Goal: Navigation & Orientation: Find specific page/section

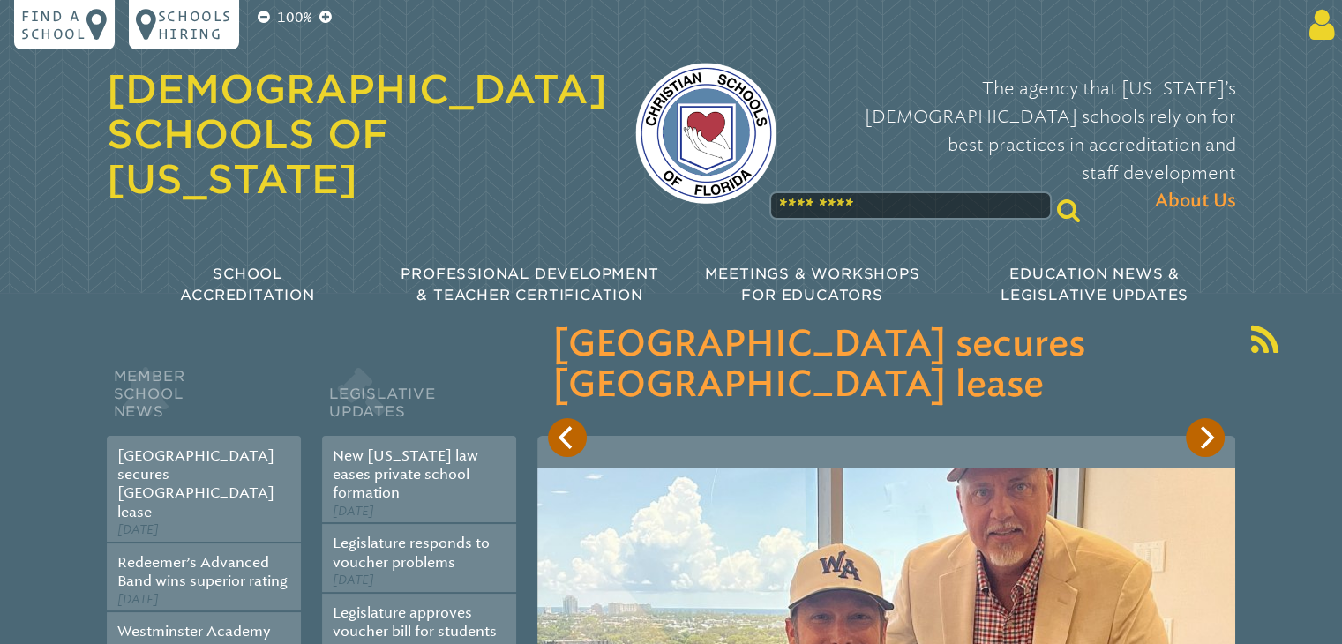
click at [1316, 26] on icon at bounding box center [1318, 24] width 33 height 35
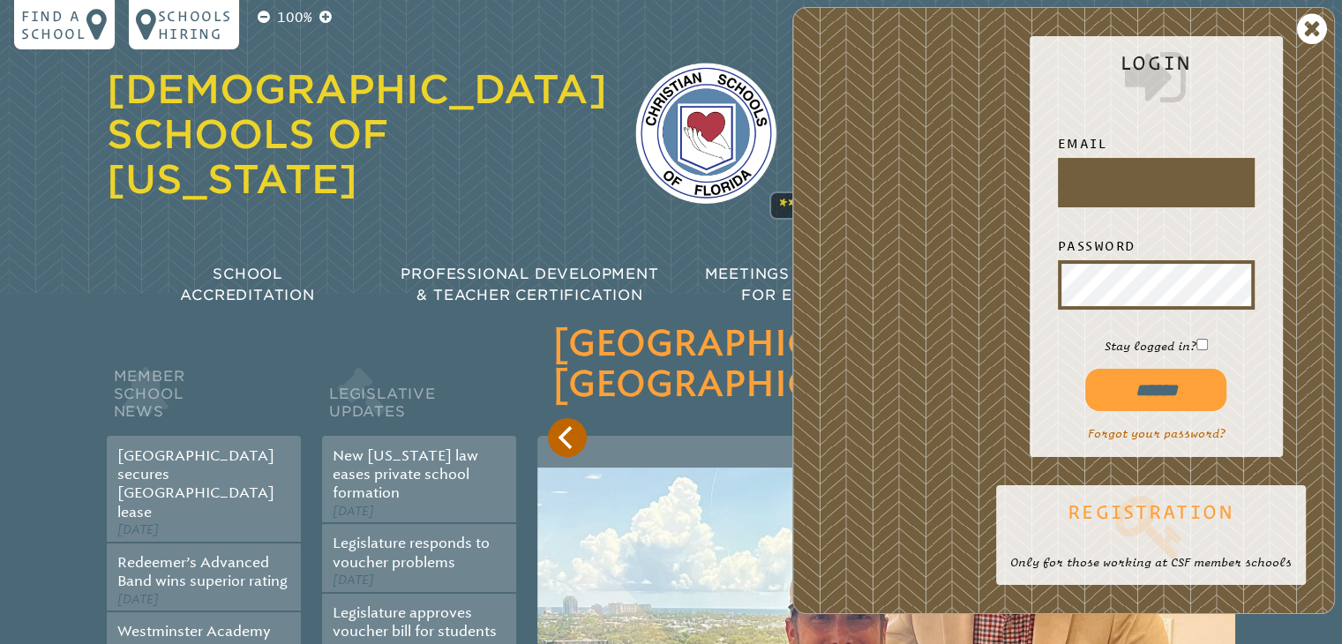
click at [1150, 506] on icon at bounding box center [1150, 526] width 281 height 71
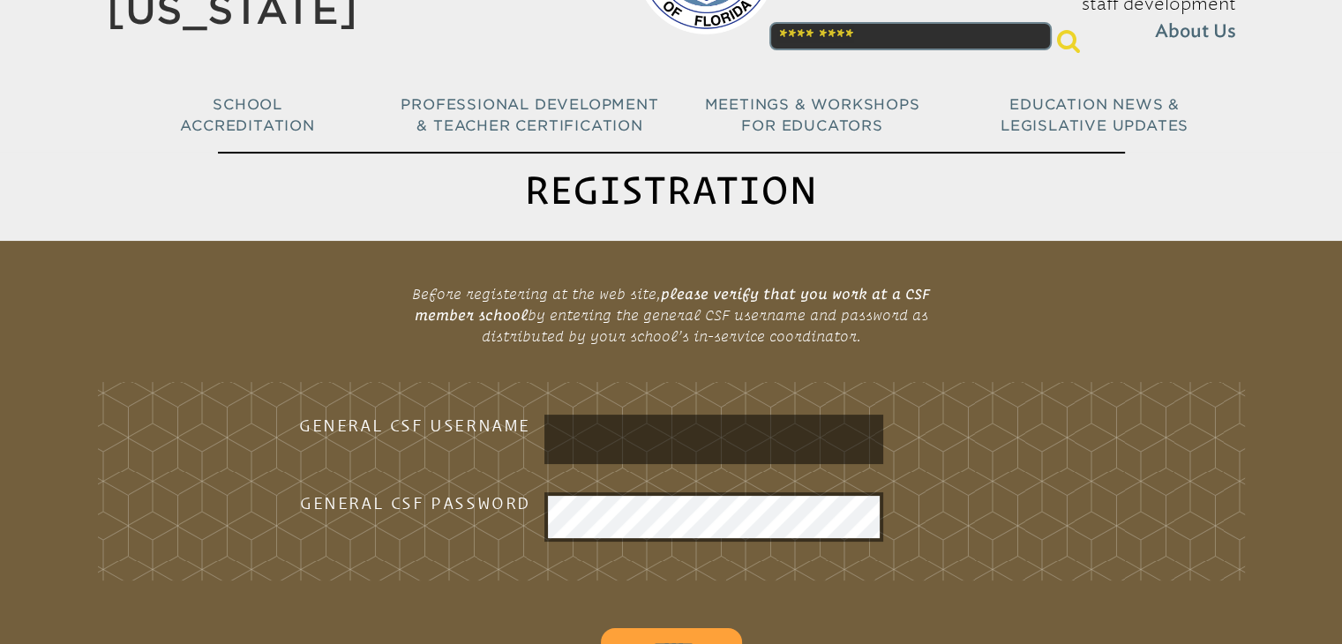
scroll to position [265, 0]
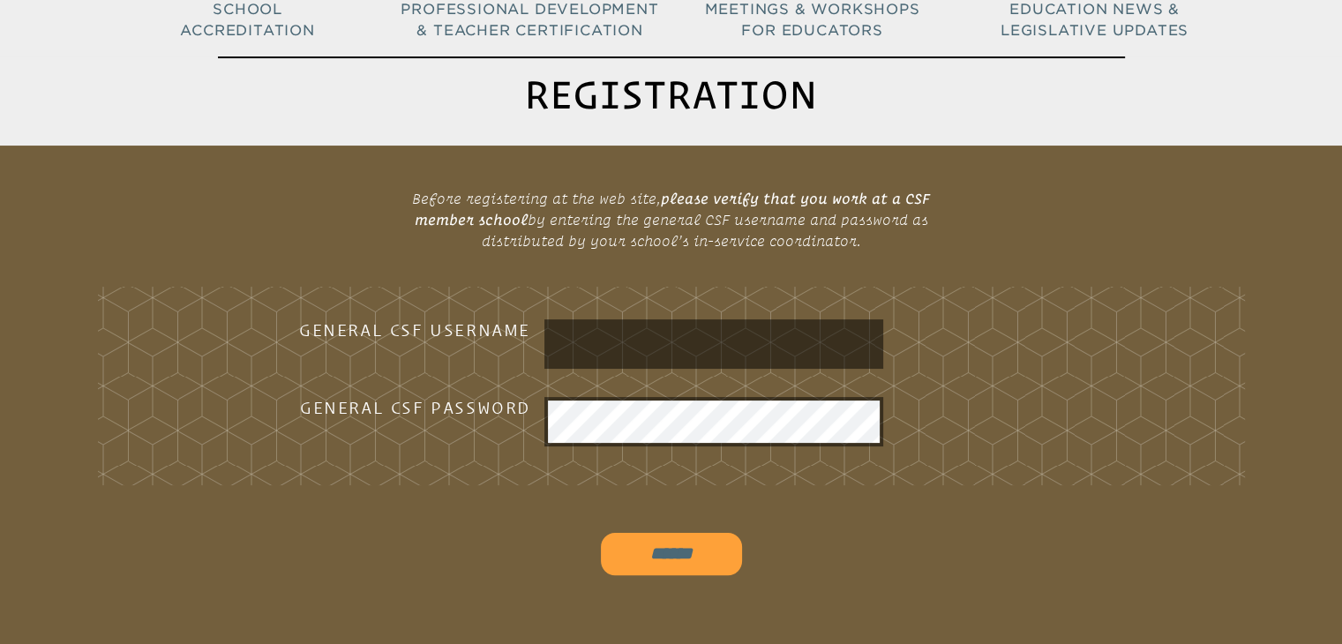
click at [547, 342] on div at bounding box center [713, 343] width 339 height 49
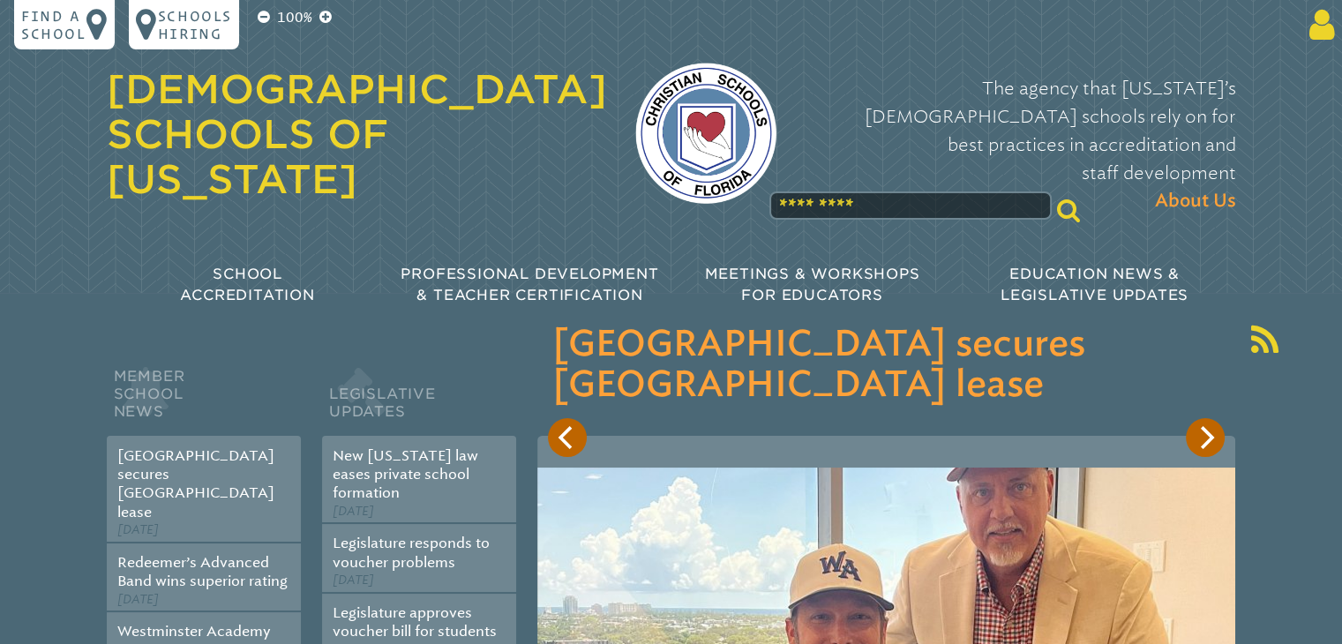
click at [1322, 29] on icon at bounding box center [1318, 24] width 33 height 35
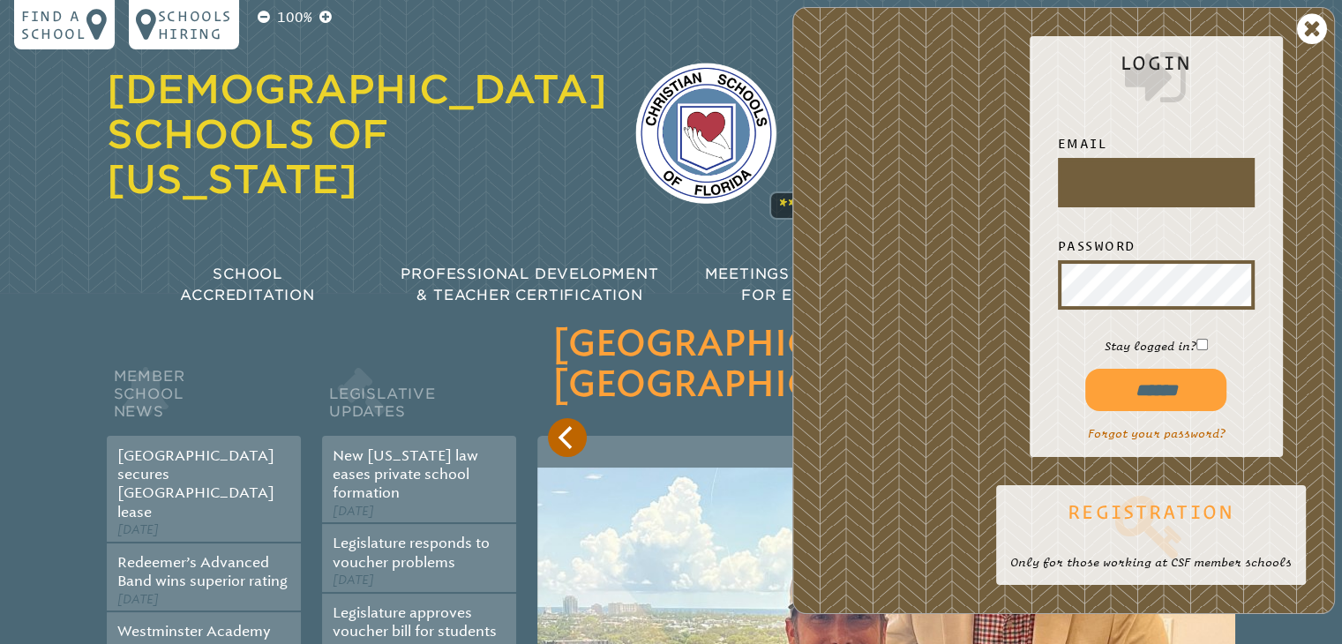
click at [1139, 509] on icon at bounding box center [1150, 526] width 281 height 71
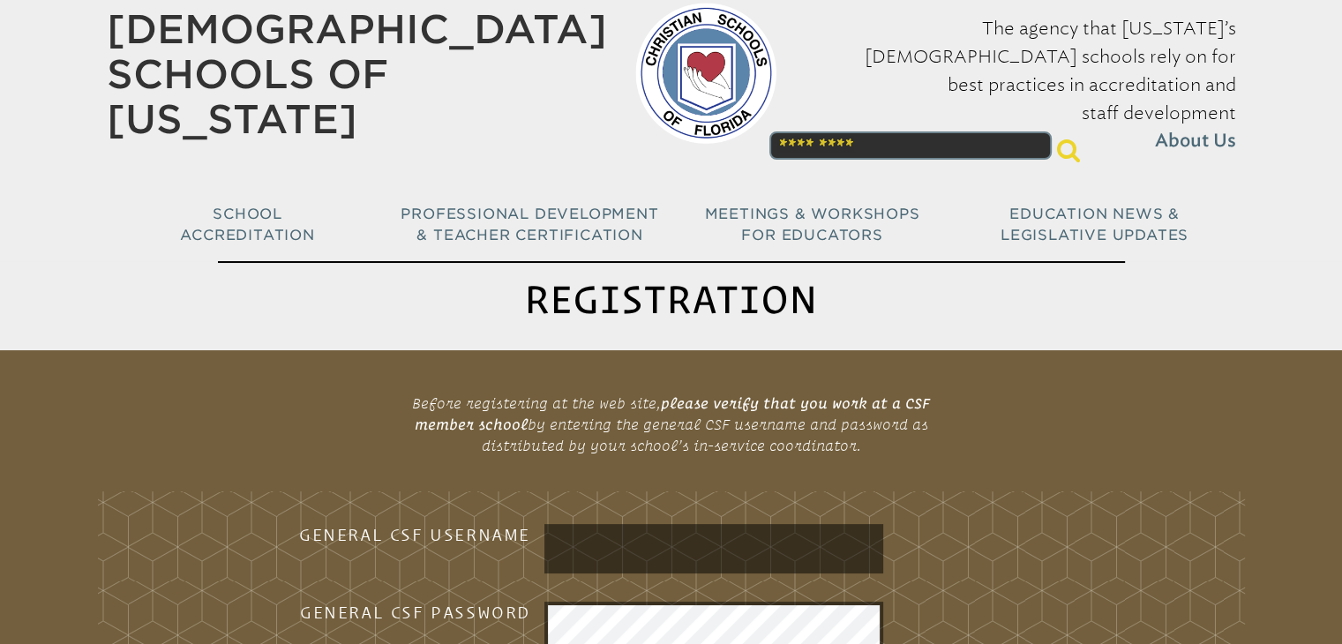
scroll to position [176, 0]
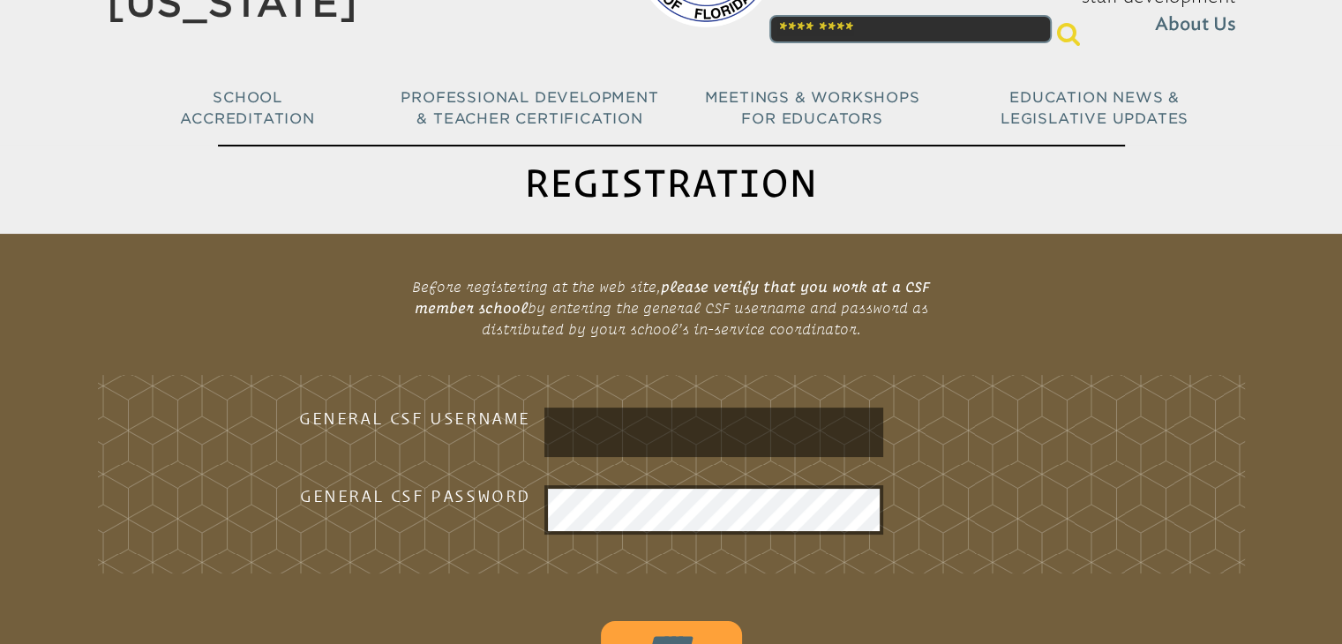
drag, startPoint x: 552, startPoint y: 427, endPoint x: 567, endPoint y: 425, distance: 15.1
click at [552, 427] on input "text" at bounding box center [714, 432] width 332 height 42
type input "**********"
click at [659, 632] on input "******" at bounding box center [671, 642] width 141 height 42
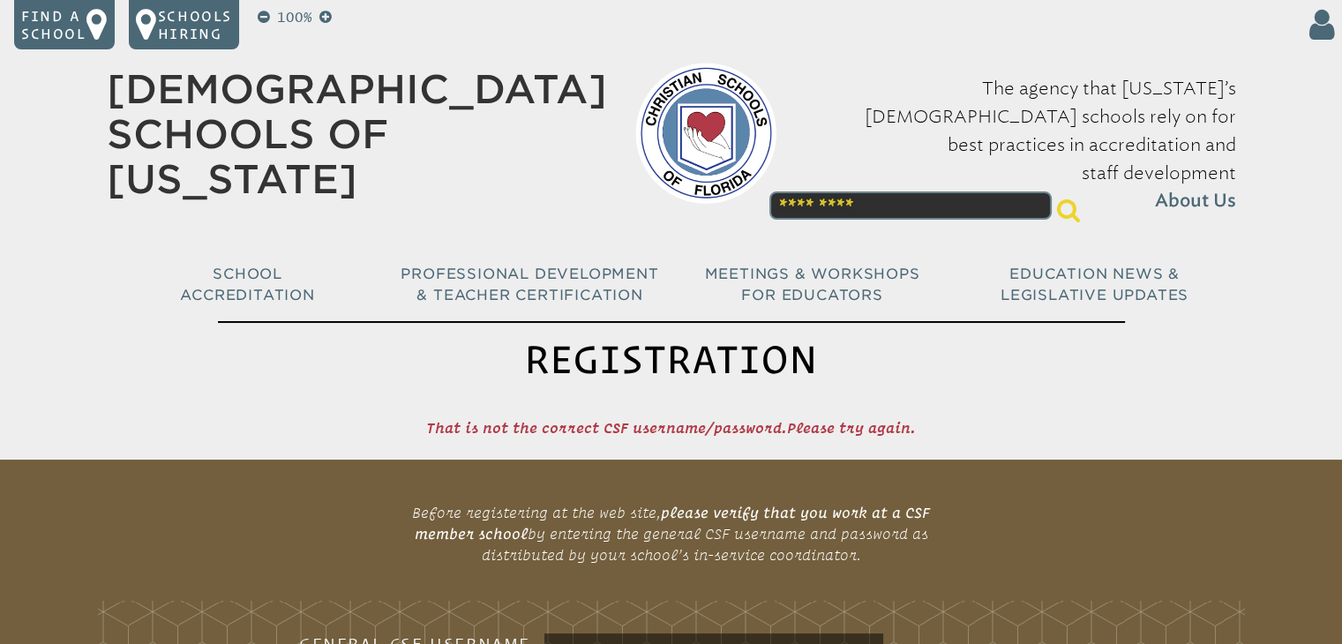
click at [1320, 25] on icon at bounding box center [1318, 24] width 33 height 35
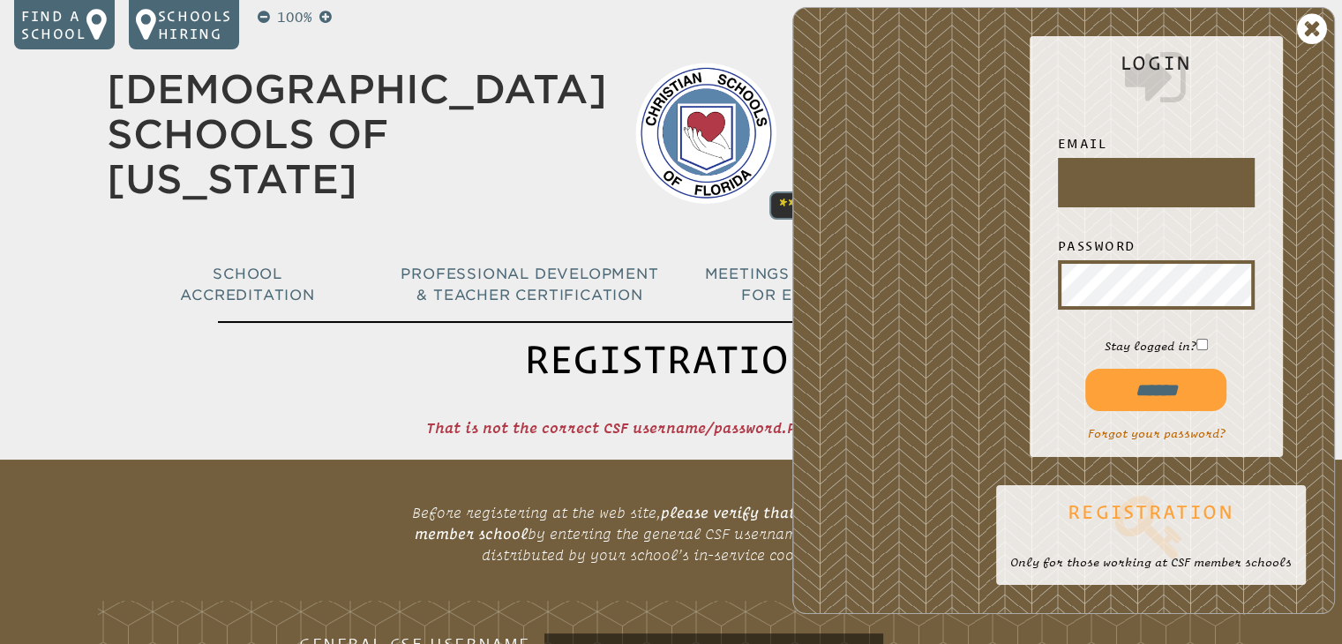
click at [1144, 506] on icon at bounding box center [1150, 526] width 281 height 71
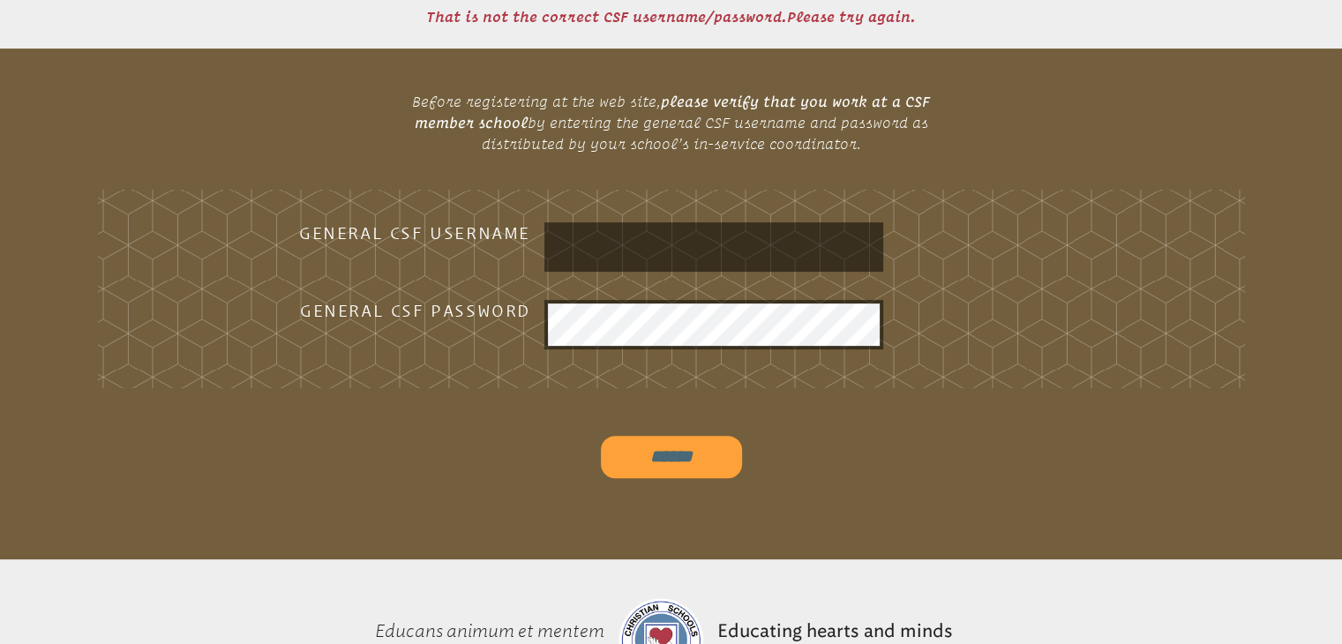
scroll to position [441, 0]
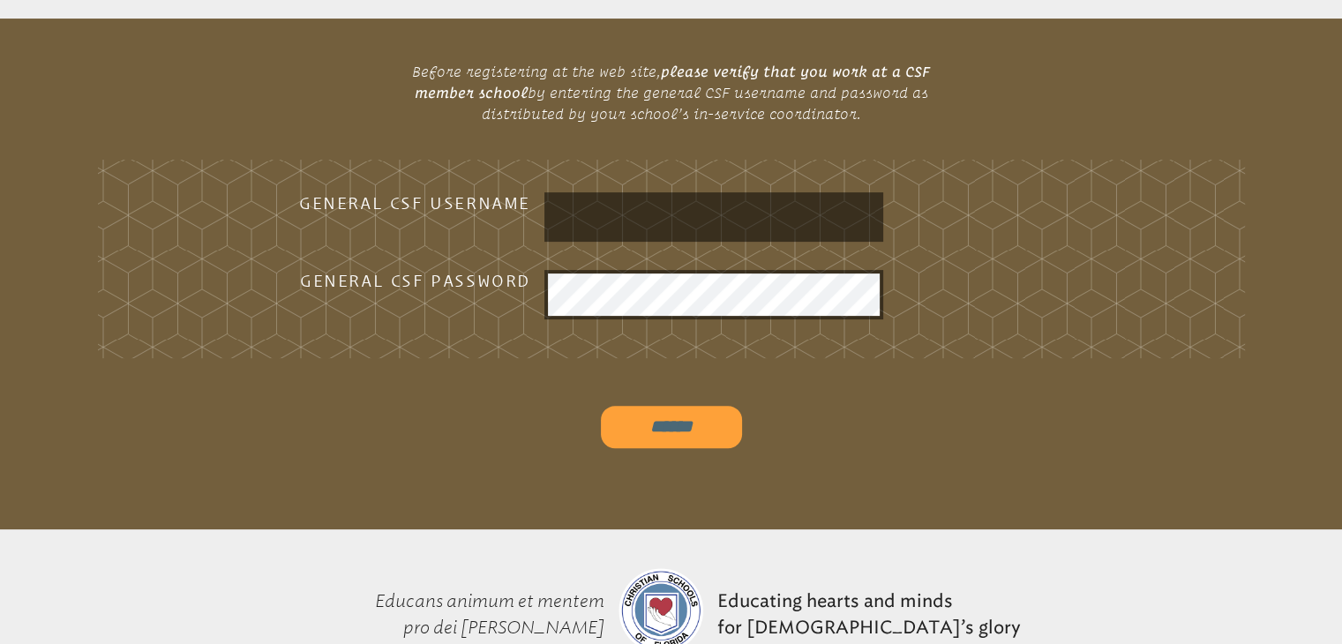
click at [574, 209] on input "text" at bounding box center [714, 217] width 332 height 42
click at [1172, 287] on div at bounding box center [875, 294] width 663 height 49
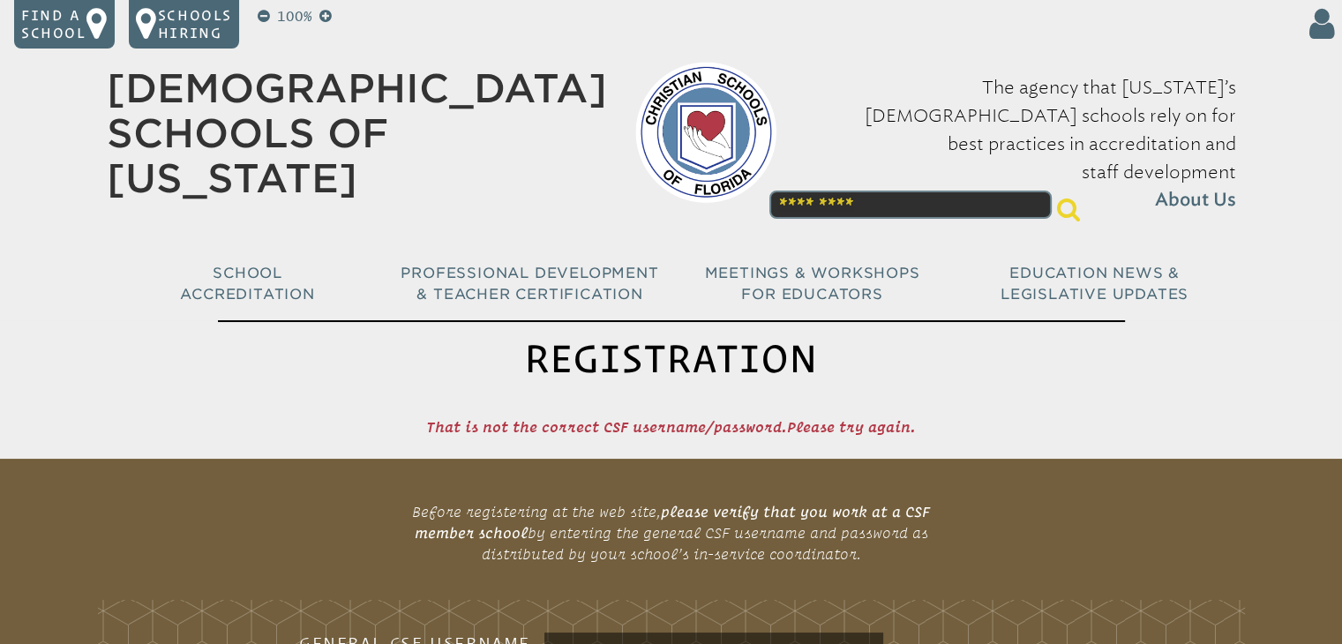
scroll to position [0, 0]
click at [39, 26] on p "Find a school" at bounding box center [53, 24] width 65 height 35
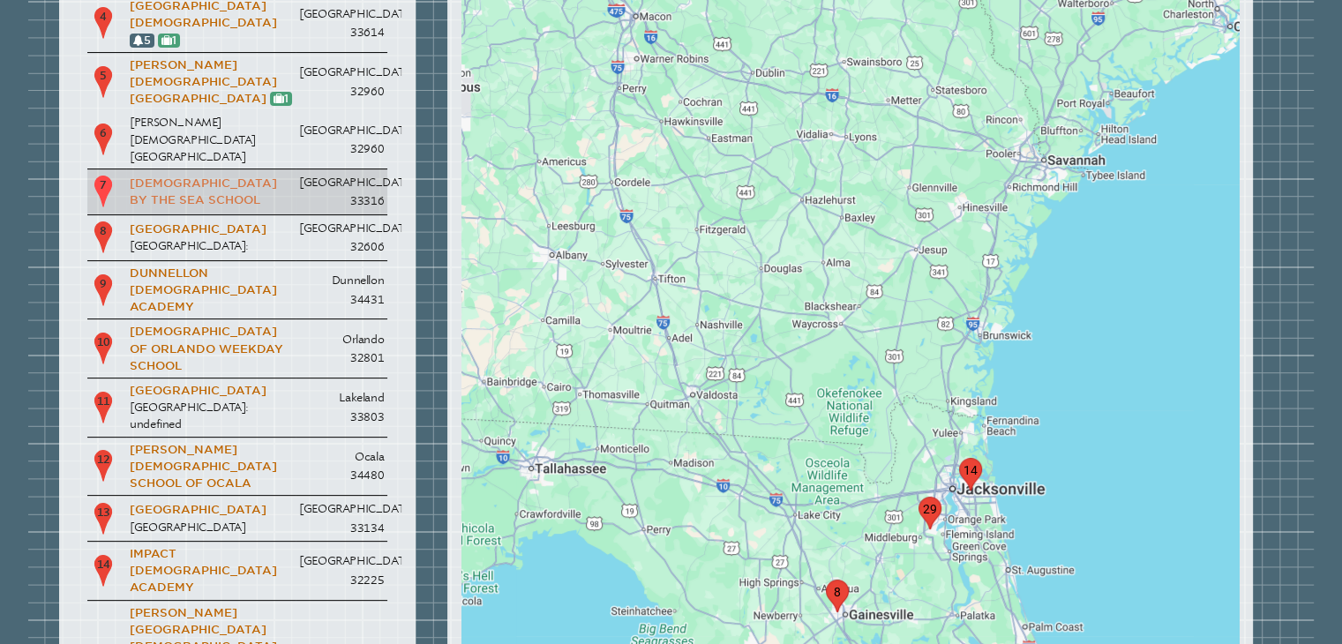
scroll to position [353, 0]
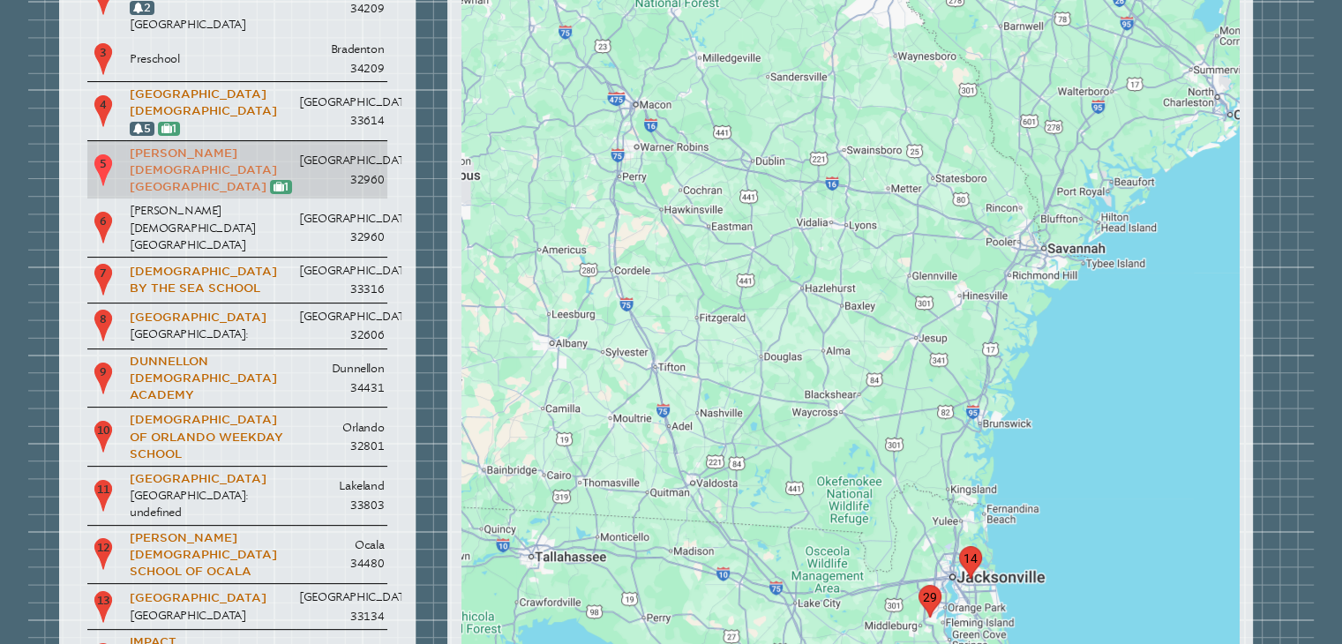
click at [155, 146] on link "[PERSON_NAME][DEMOGRAPHIC_DATA][GEOGRAPHIC_DATA]" at bounding box center [203, 169] width 147 height 47
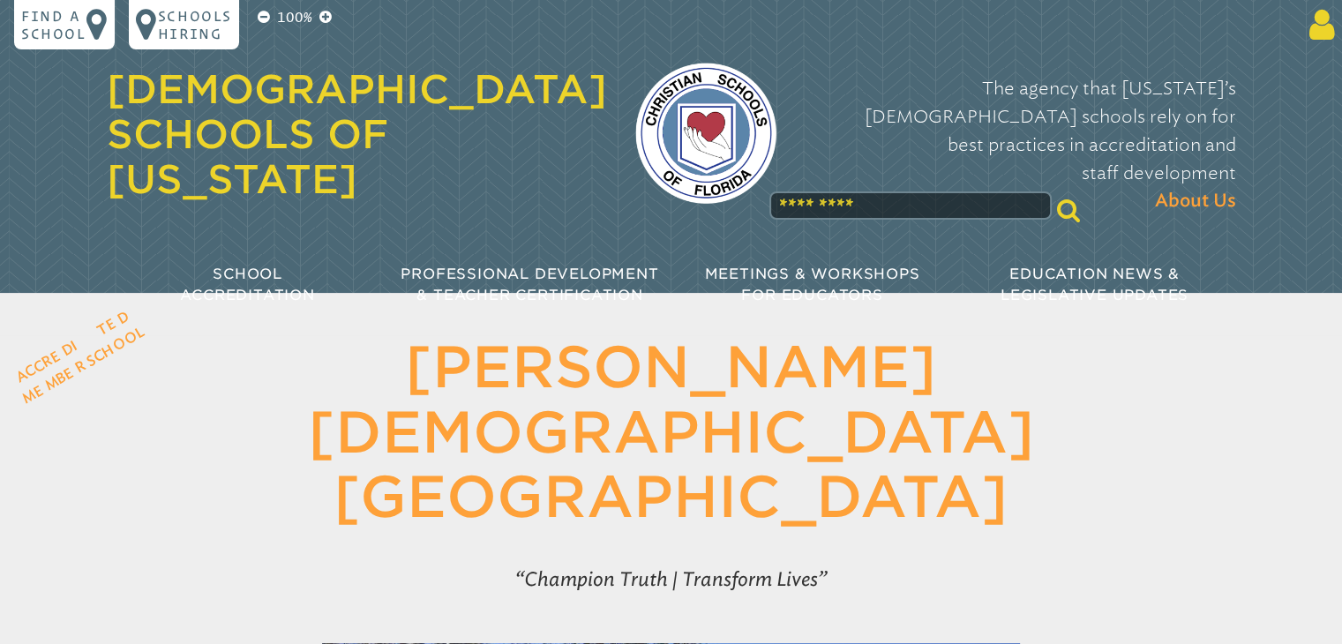
click at [1318, 31] on icon at bounding box center [1318, 24] width 33 height 35
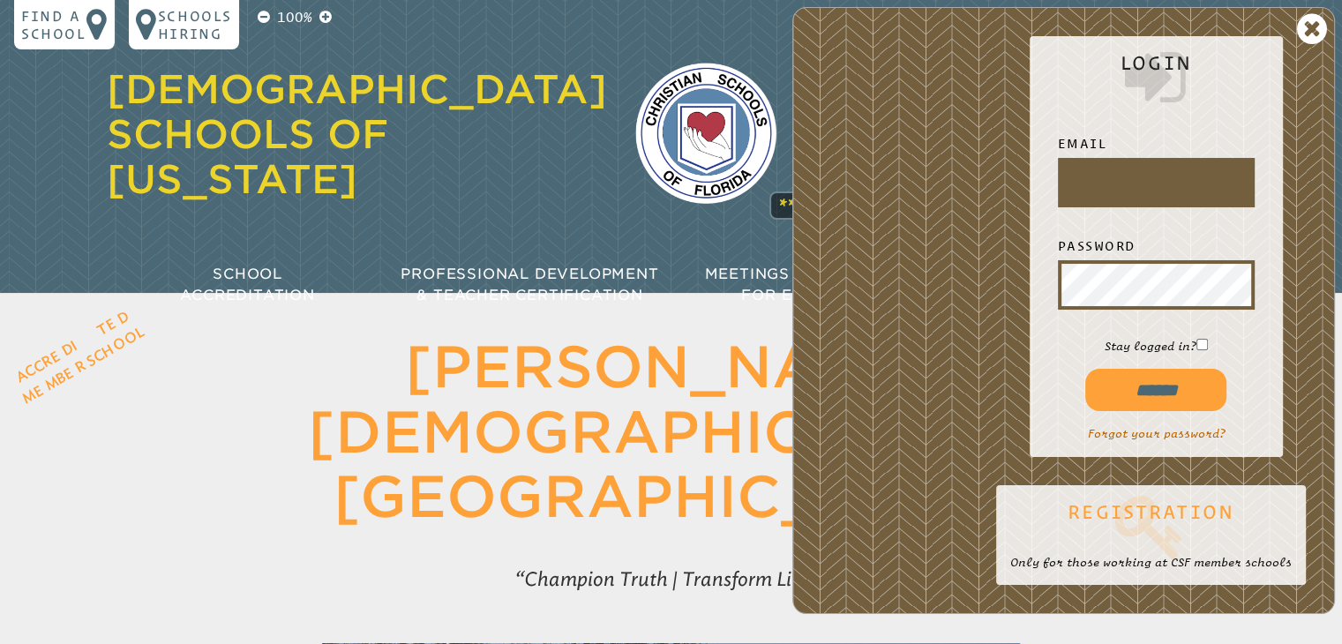
click at [1129, 513] on icon at bounding box center [1150, 526] width 281 height 71
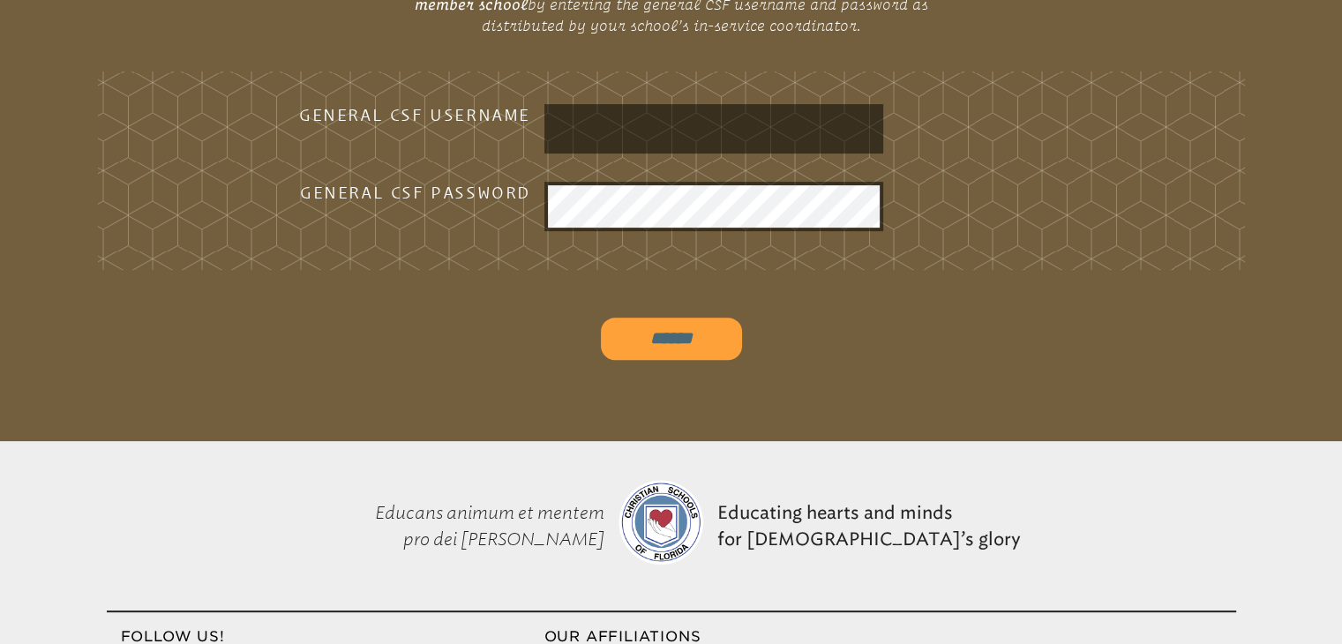
scroll to position [441, 0]
